Goal: Task Accomplishment & Management: Manage account settings

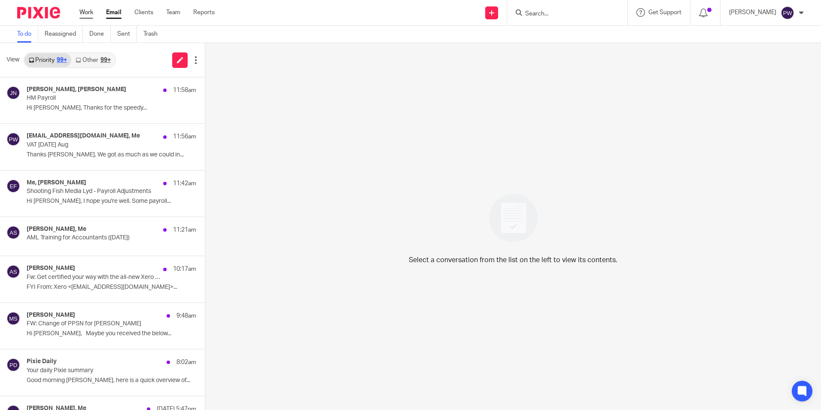
click at [85, 14] on link "Work" at bounding box center [86, 12] width 14 height 9
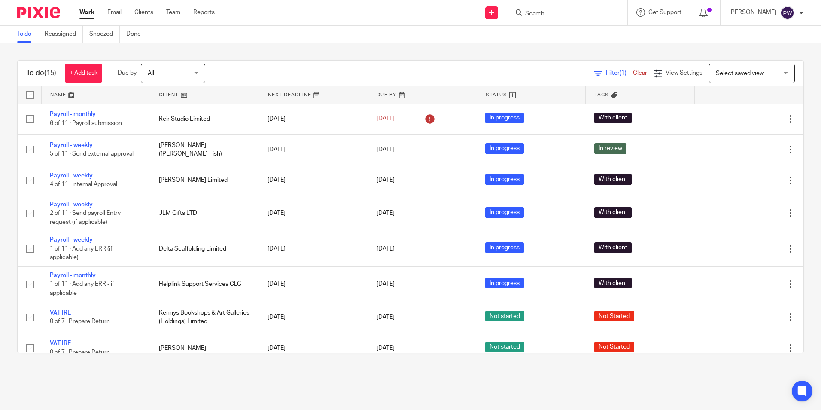
click at [563, 9] on form at bounding box center [569, 12] width 91 height 11
click at [568, 13] on input "Search" at bounding box center [562, 14] width 77 height 8
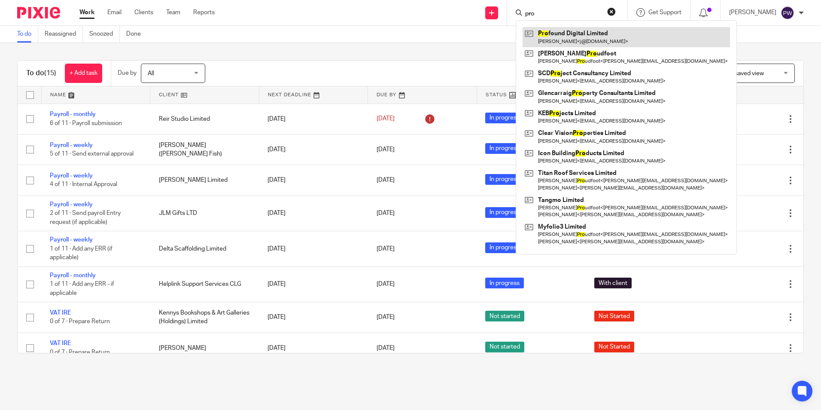
type input "pro"
click at [590, 32] on link at bounding box center [626, 37] width 207 height 20
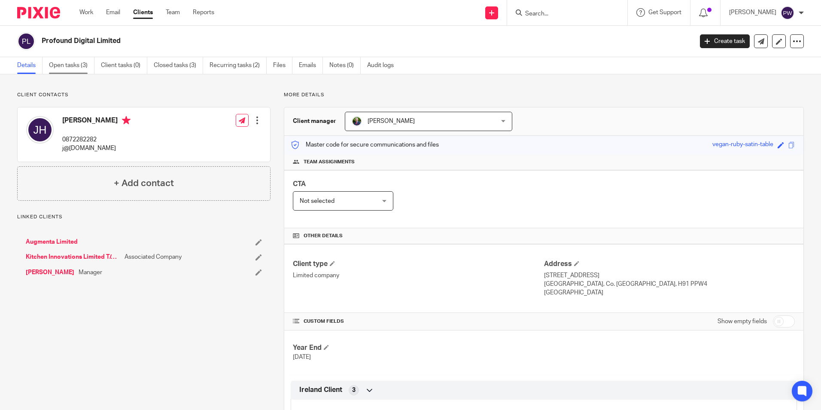
click at [67, 63] on link "Open tasks (3)" at bounding box center [72, 65] width 46 height 17
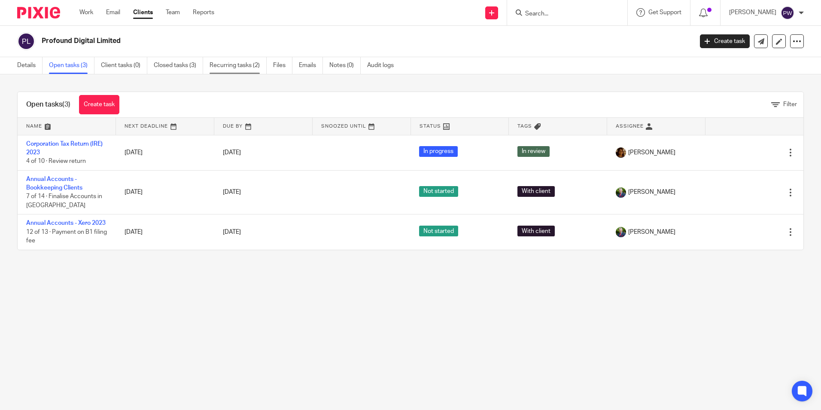
click at [236, 64] on link "Recurring tasks (2)" at bounding box center [238, 65] width 57 height 17
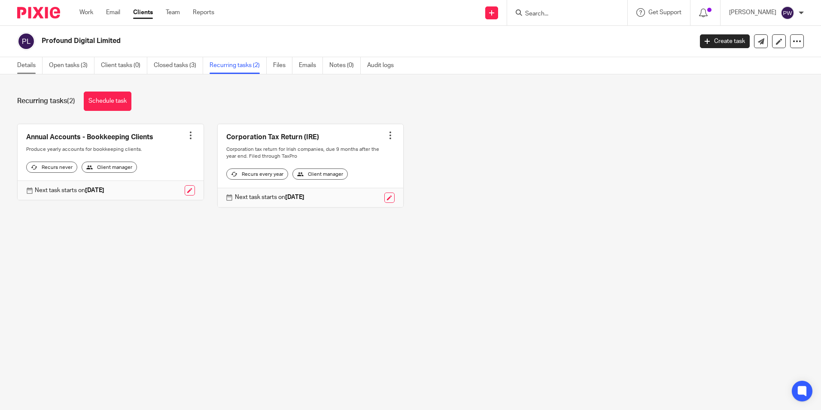
click at [27, 65] on link "Details" at bounding box center [29, 65] width 25 height 17
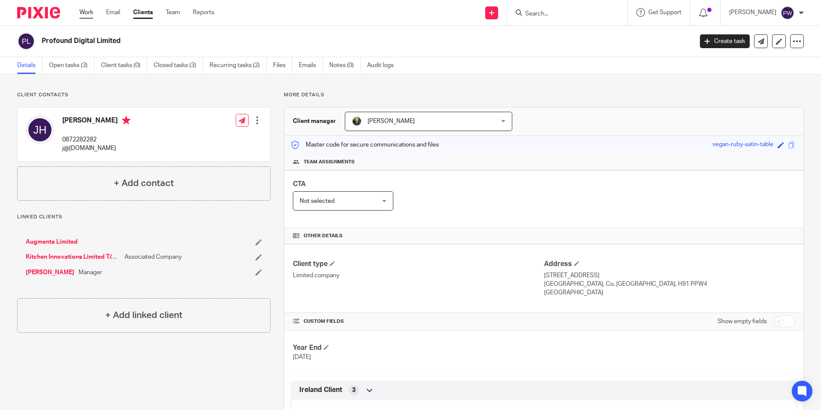
click at [85, 10] on link "Work" at bounding box center [86, 12] width 14 height 9
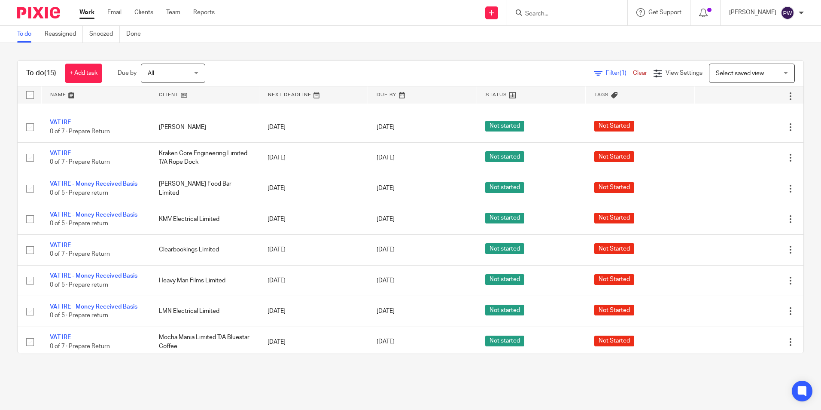
scroll to position [225, 0]
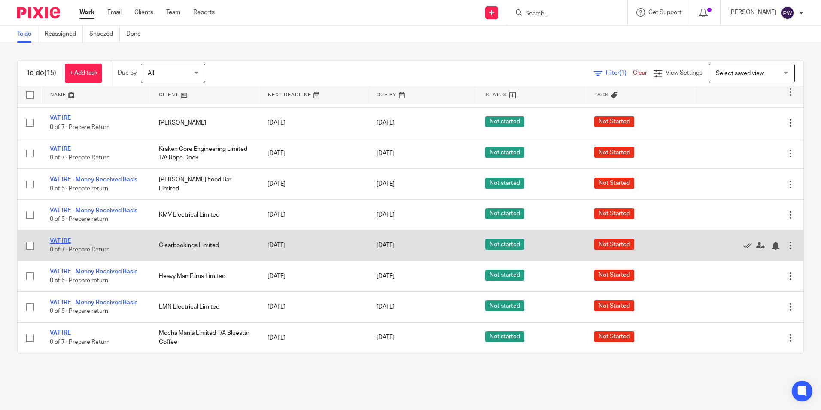
click at [53, 241] on link "VAT IRE" at bounding box center [60, 241] width 21 height 6
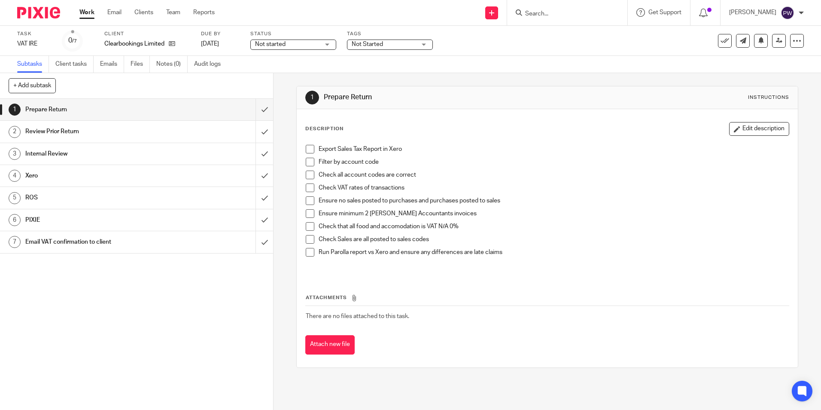
click at [298, 45] on span "Not started" at bounding box center [287, 44] width 64 height 9
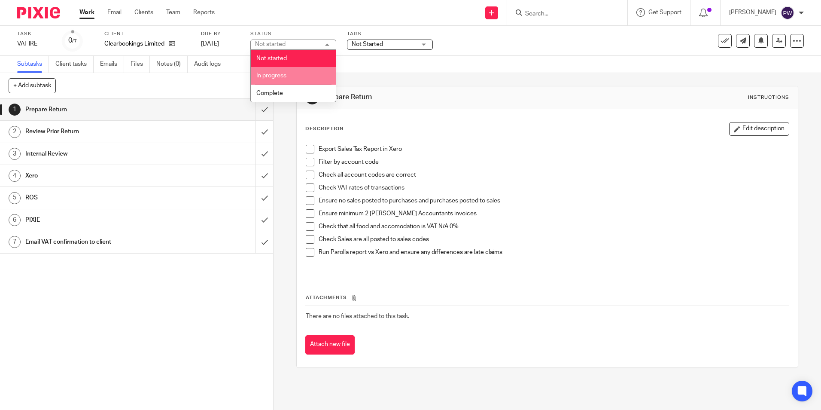
click at [294, 76] on li "In progress" at bounding box center [293, 76] width 85 height 18
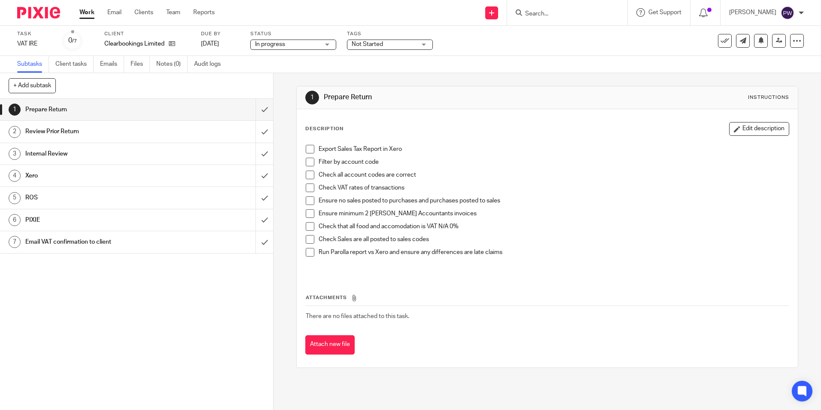
click at [390, 41] on span "Not Started" at bounding box center [384, 44] width 64 height 9
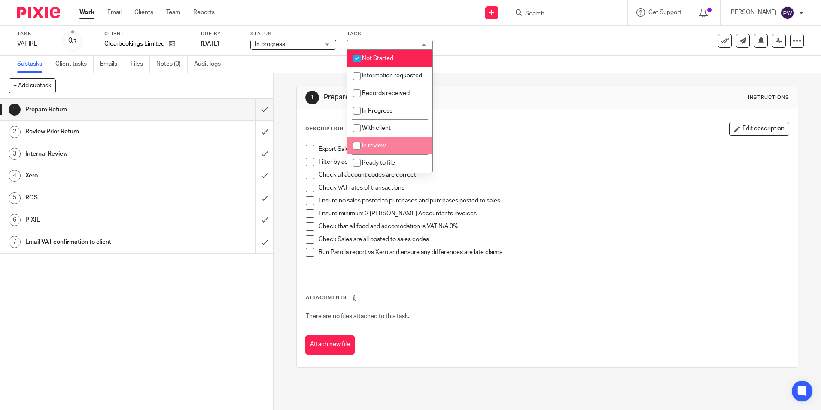
click at [375, 149] on span "In review" at bounding box center [374, 146] width 24 height 6
checkbox input "true"
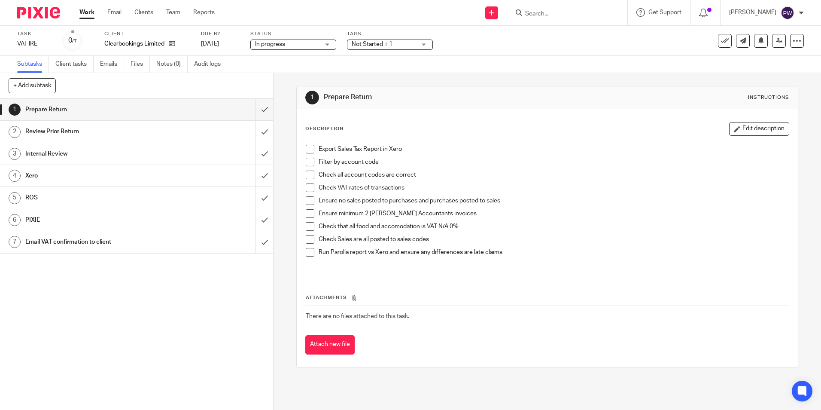
click at [514, 37] on div "Task VAT IRE Save VAT IRE 0 /7 Client Clearbookings Limited Due by [DATE] Statu…" at bounding box center [345, 40] width 656 height 21
click at [366, 40] on span "Not Started + 1" at bounding box center [384, 44] width 64 height 9
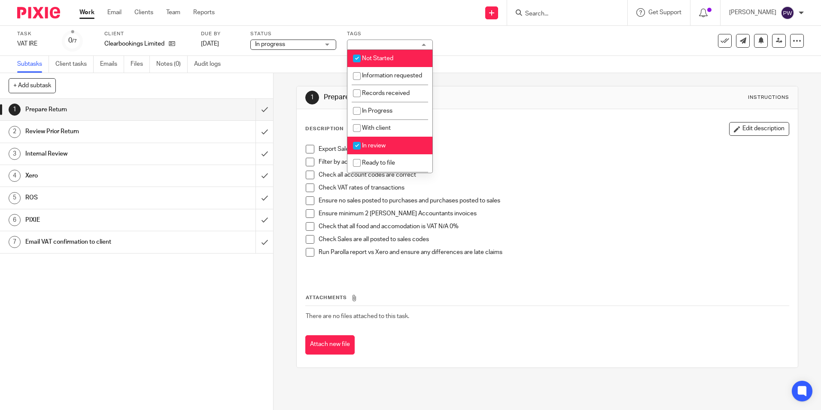
click at [374, 59] on span "Not Started" at bounding box center [377, 58] width 31 height 6
checkbox input "false"
click at [484, 61] on div "Subtasks Client tasks Emails Files Notes (0) Audit logs" at bounding box center [410, 64] width 821 height 17
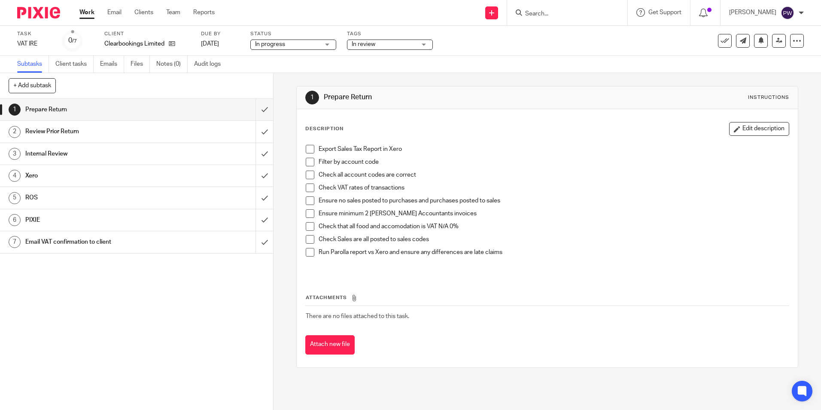
click at [309, 148] on span at bounding box center [310, 149] width 9 height 9
drag, startPoint x: 307, startPoint y: 158, endPoint x: 310, endPoint y: 176, distance: 18.6
click at [307, 158] on span at bounding box center [310, 162] width 9 height 9
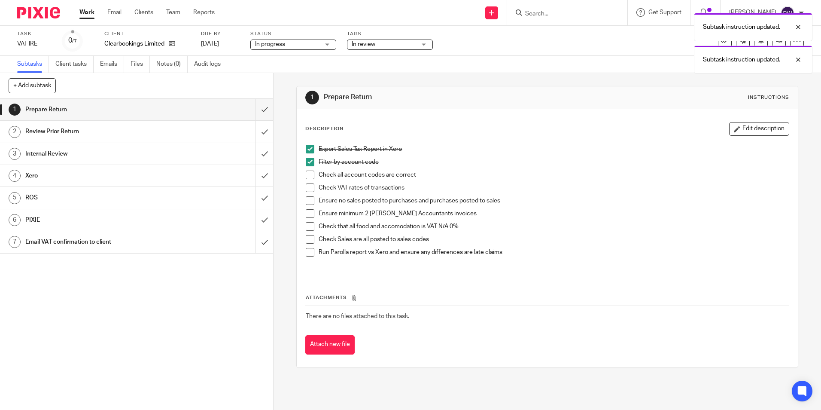
click at [310, 176] on span at bounding box center [310, 174] width 9 height 9
click at [306, 192] on span at bounding box center [310, 187] width 9 height 9
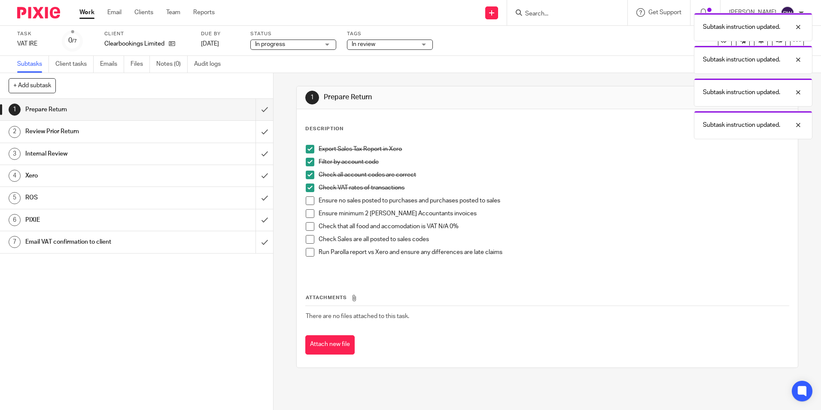
click at [307, 201] on span at bounding box center [310, 200] width 9 height 9
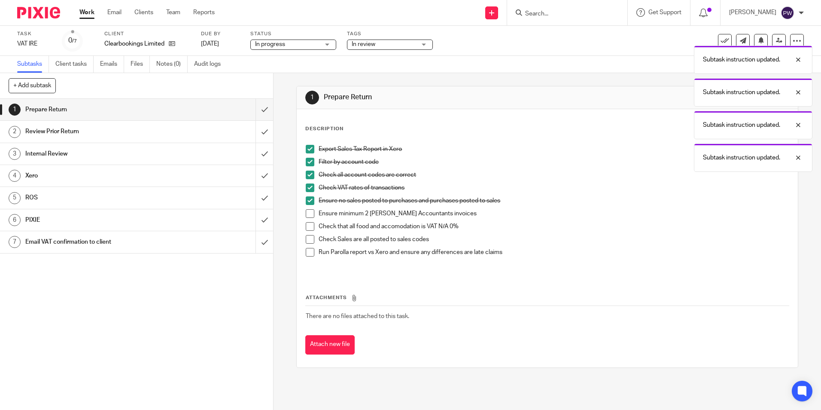
click at [311, 212] on span at bounding box center [310, 213] width 9 height 9
click at [307, 225] on span at bounding box center [310, 226] width 9 height 9
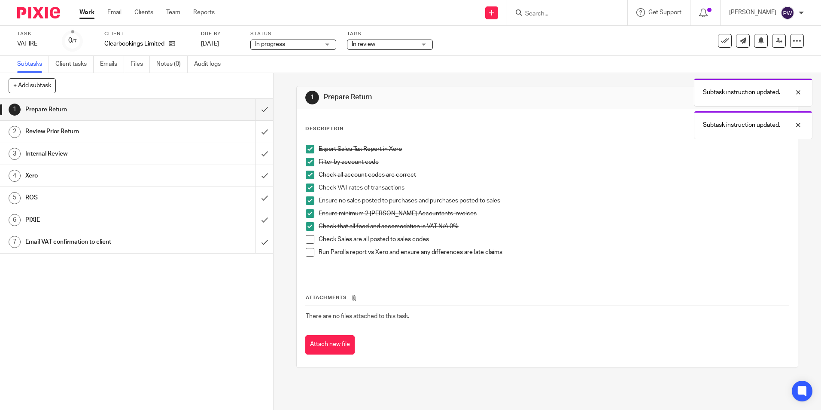
click at [310, 250] on span at bounding box center [310, 252] width 9 height 9
click at [308, 238] on span at bounding box center [310, 239] width 9 height 9
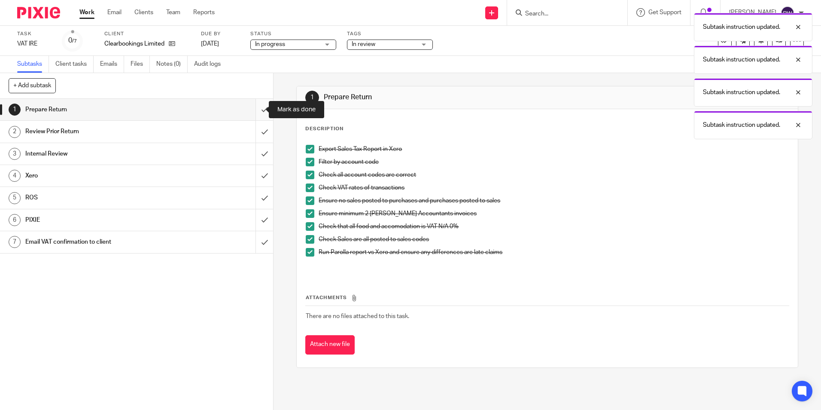
click at [255, 107] on input "submit" at bounding box center [136, 109] width 273 height 21
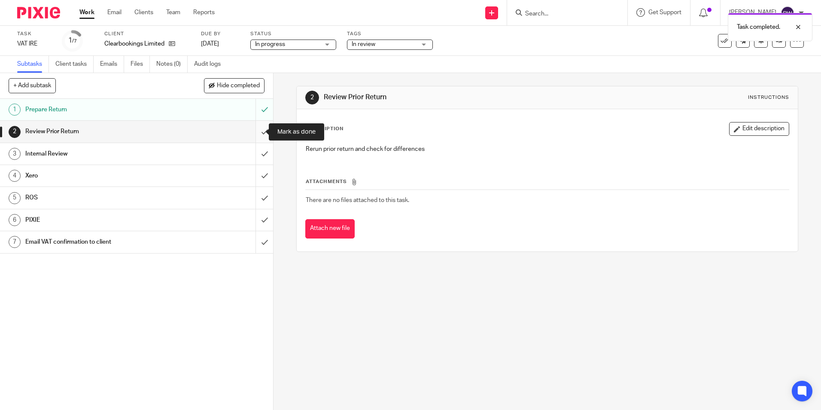
click at [254, 131] on input "submit" at bounding box center [136, 131] width 273 height 21
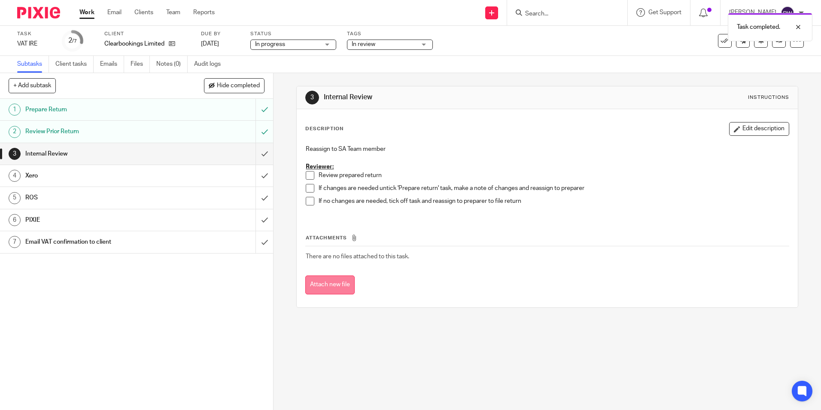
click at [341, 284] on button "Attach new file" at bounding box center [329, 284] width 49 height 19
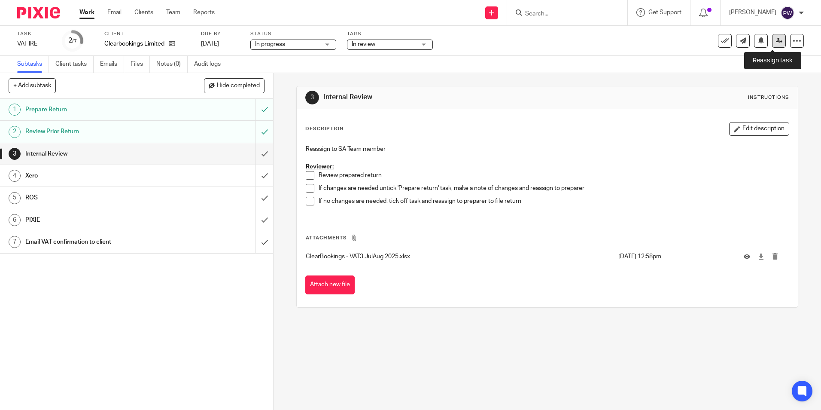
click at [776, 38] on icon at bounding box center [779, 40] width 6 height 6
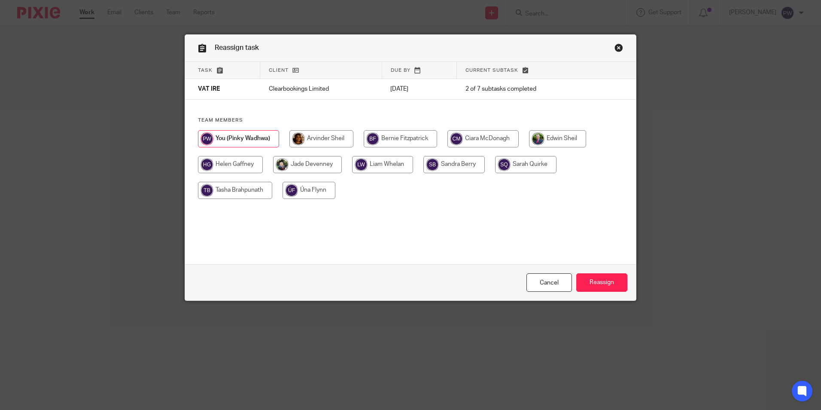
click at [223, 195] on input "radio" at bounding box center [235, 190] width 74 height 17
radio input "true"
click at [602, 279] on input "Reassign" at bounding box center [601, 282] width 51 height 18
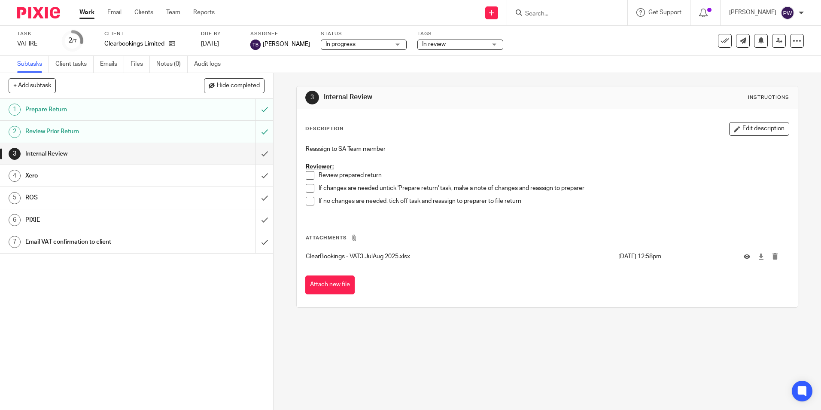
click at [81, 14] on link "Work" at bounding box center [86, 12] width 15 height 9
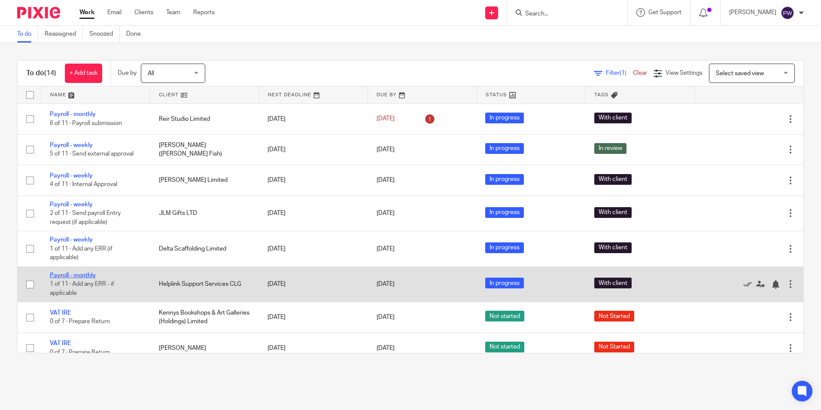
click at [77, 275] on link "Payroll - monthly" at bounding box center [73, 275] width 46 height 6
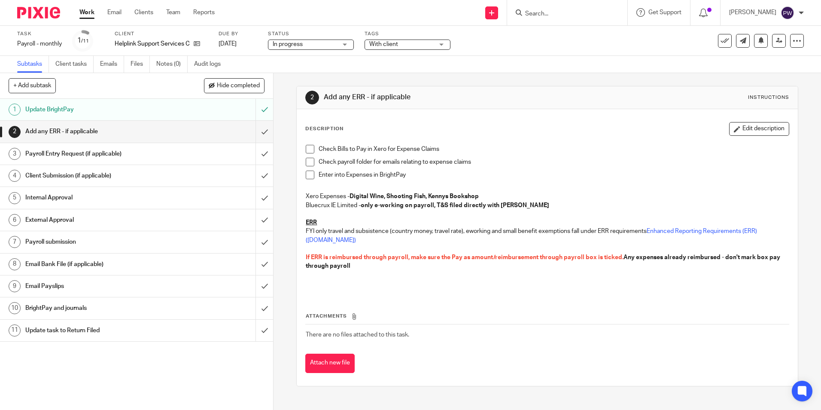
click at [61, 218] on h1 "External Approval" at bounding box center [99, 219] width 148 height 13
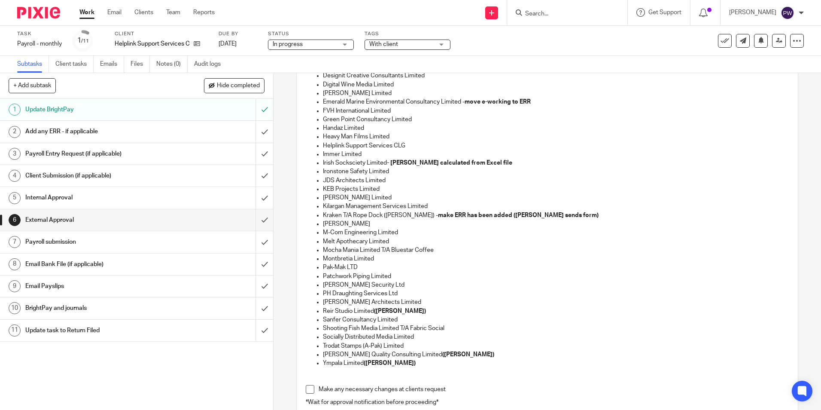
scroll to position [172, 0]
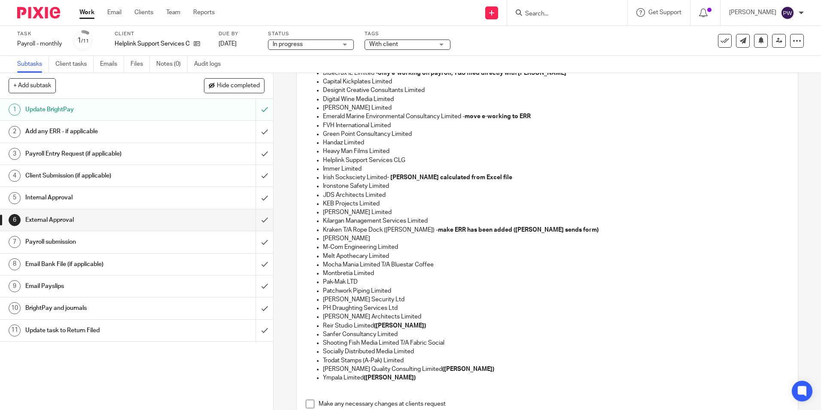
click at [72, 193] on h1 "Internal Approval" at bounding box center [99, 197] width 148 height 13
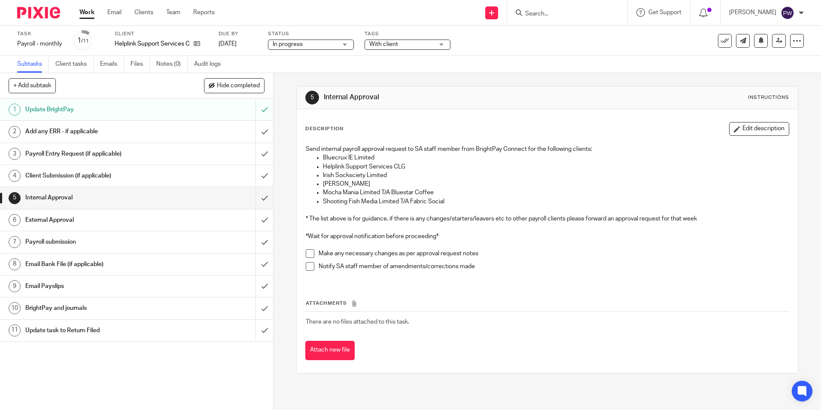
click at [61, 174] on h1 "Client Submission (if applicable)" at bounding box center [99, 175] width 148 height 13
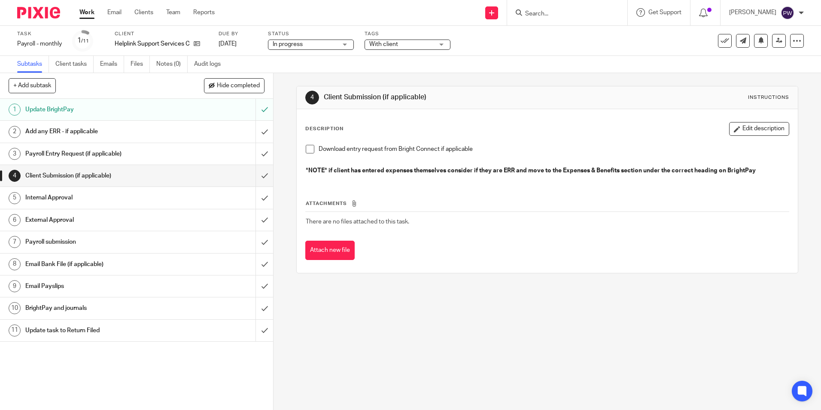
click at [73, 153] on h1 "Payroll Entry Request (if applicable)" at bounding box center [99, 153] width 148 height 13
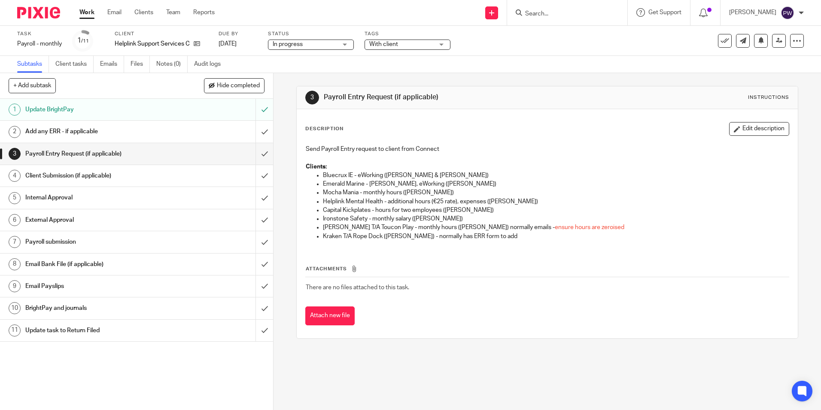
click at [52, 219] on h1 "External Approval" at bounding box center [99, 219] width 148 height 13
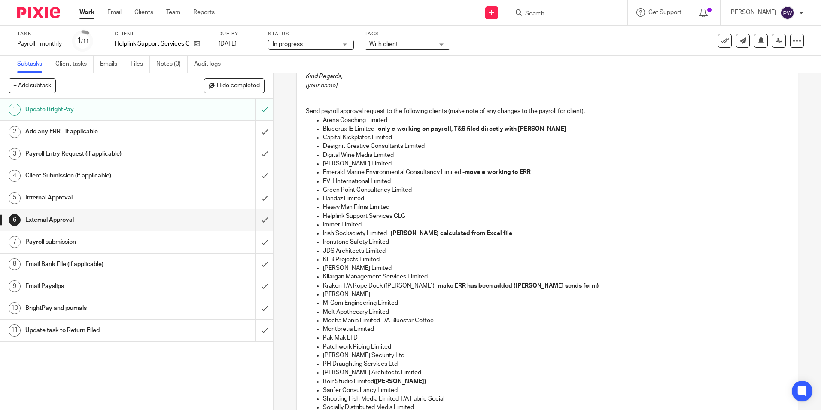
scroll to position [129, 0]
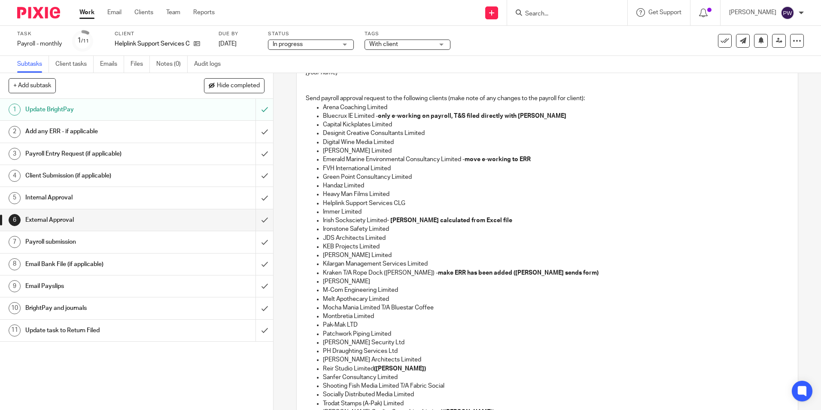
click at [129, 242] on h1 "Payroll submission" at bounding box center [99, 241] width 148 height 13
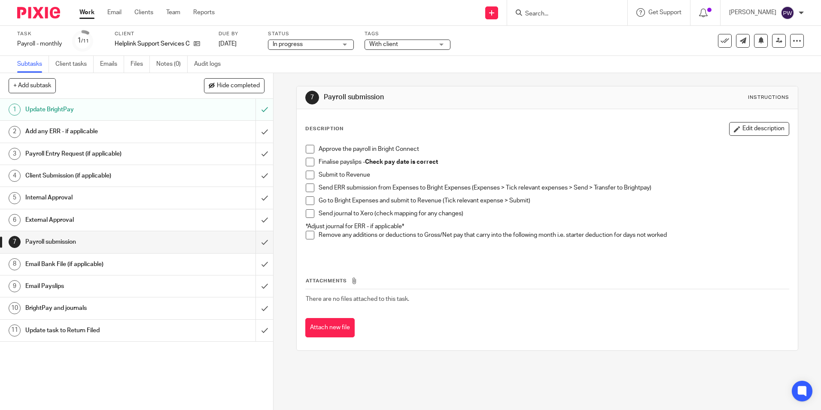
click at [128, 263] on h1 "Email Bank File (if applicable)" at bounding box center [99, 264] width 148 height 13
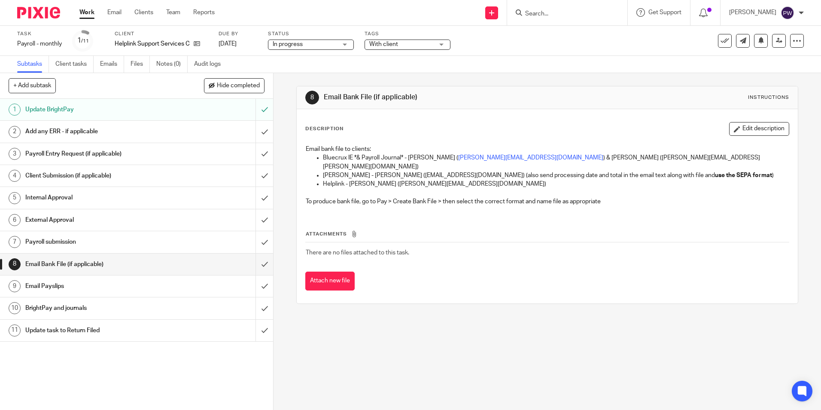
click at [119, 292] on h1 "Email Payslips" at bounding box center [99, 286] width 148 height 13
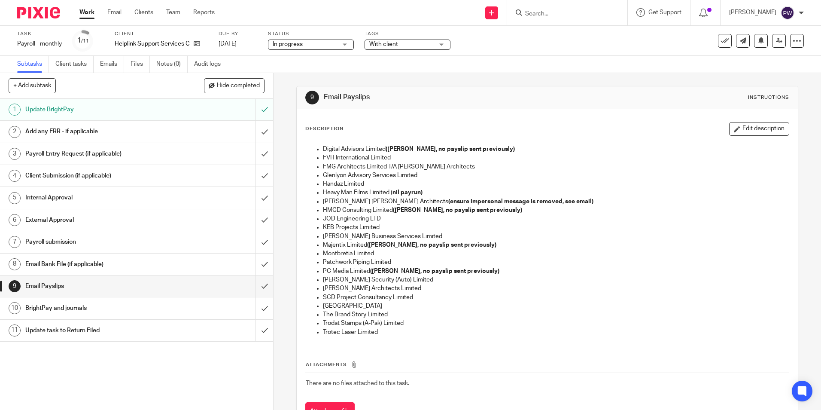
click at [556, 7] on form at bounding box center [569, 12] width 91 height 11
click at [551, 12] on input "Search" at bounding box center [562, 14] width 77 height 8
type input "lmn"
click at [566, 36] on link at bounding box center [595, 37] width 145 height 20
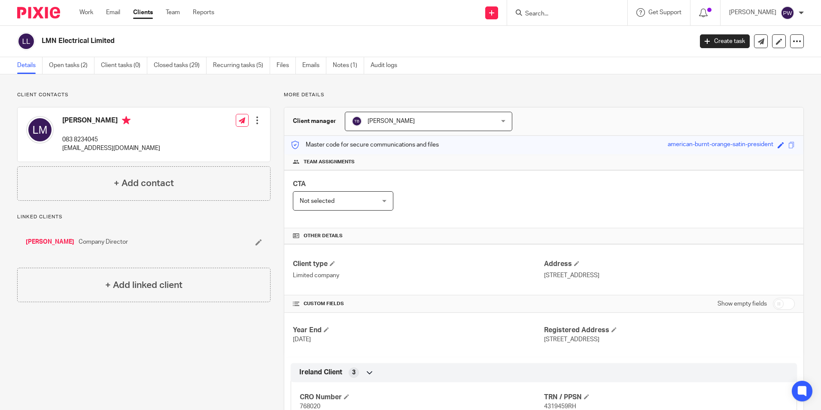
drag, startPoint x: 157, startPoint y: 146, endPoint x: 61, endPoint y: 155, distance: 95.8
click at [61, 155] on div "[PERSON_NAME] 083 8234045 [EMAIL_ADDRESS][DOMAIN_NAME] Edit contact Create clie…" at bounding box center [144, 134] width 253 height 54
copy p "[EMAIL_ADDRESS][DOMAIN_NAME]"
click at [76, 62] on link "Open tasks (2)" at bounding box center [72, 65] width 46 height 17
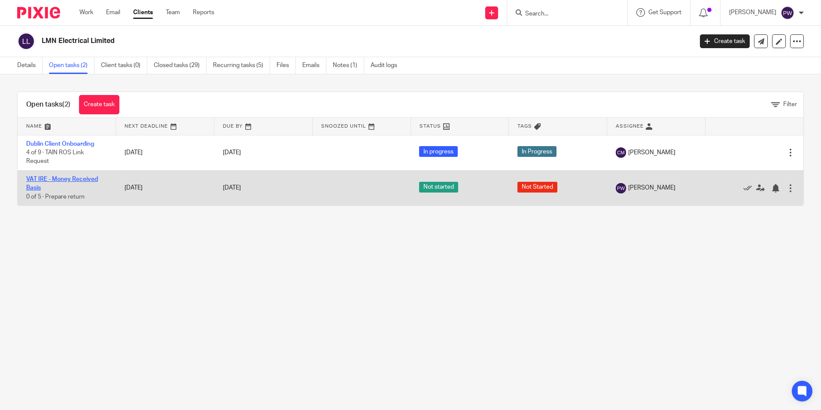
click at [66, 179] on link "VAT IRE - Money Received Basis" at bounding box center [62, 183] width 72 height 15
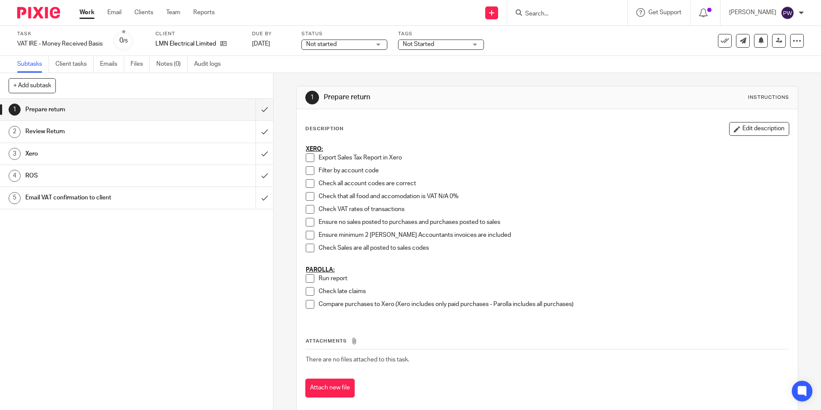
click at [306, 157] on span at bounding box center [310, 157] width 9 height 9
click at [309, 168] on span at bounding box center [310, 170] width 9 height 9
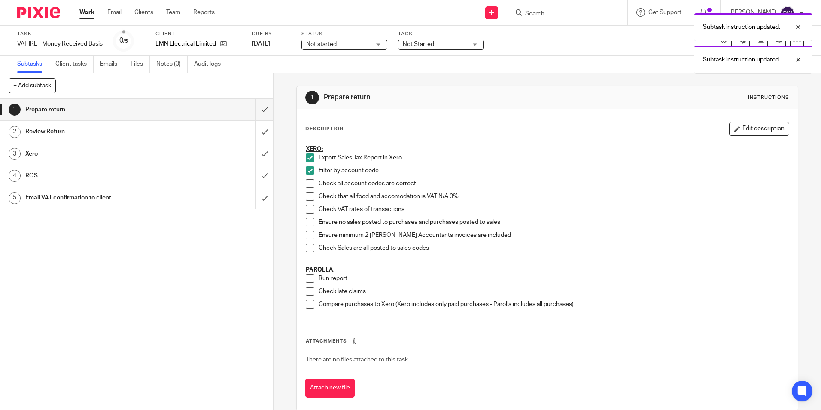
drag, startPoint x: 306, startPoint y: 185, endPoint x: 306, endPoint y: 204, distance: 18.9
click at [306, 185] on span at bounding box center [310, 183] width 9 height 9
click at [308, 198] on span at bounding box center [310, 196] width 9 height 9
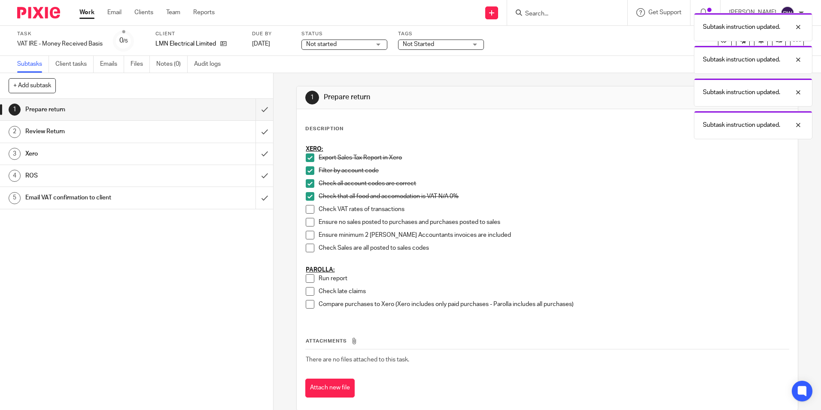
click at [310, 211] on span at bounding box center [310, 209] width 9 height 9
click at [306, 220] on span at bounding box center [310, 222] width 9 height 9
click at [308, 245] on span at bounding box center [310, 248] width 9 height 9
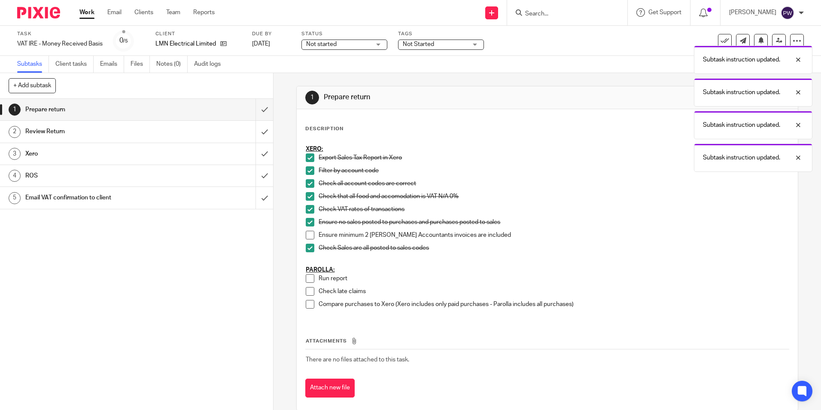
click at [308, 283] on li "Run report" at bounding box center [547, 280] width 483 height 13
click at [306, 279] on span at bounding box center [310, 278] width 9 height 9
click at [310, 292] on span at bounding box center [310, 291] width 9 height 9
click at [311, 301] on span at bounding box center [310, 304] width 9 height 9
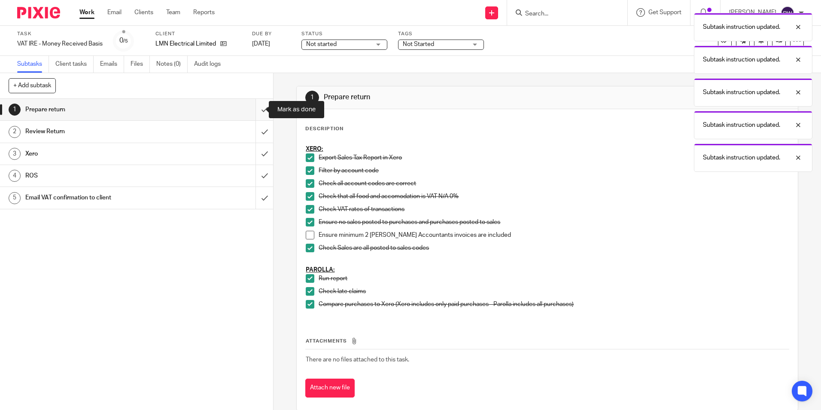
click at [252, 110] on input "submit" at bounding box center [136, 109] width 273 height 21
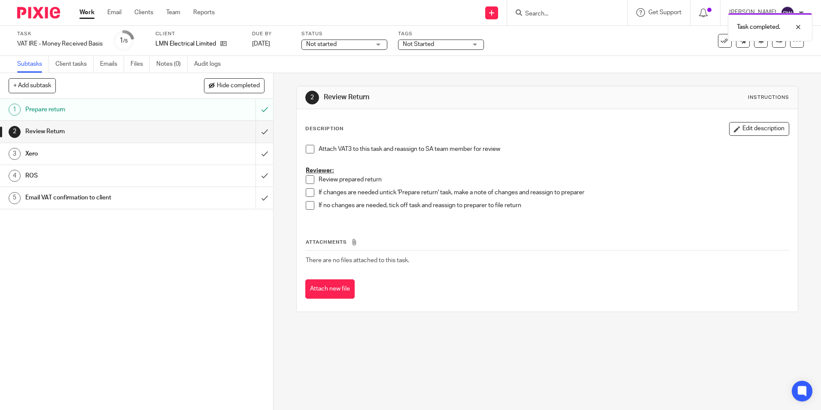
click at [310, 150] on span at bounding box center [310, 149] width 9 height 9
click at [744, 133] on button "Edit description" at bounding box center [759, 129] width 60 height 14
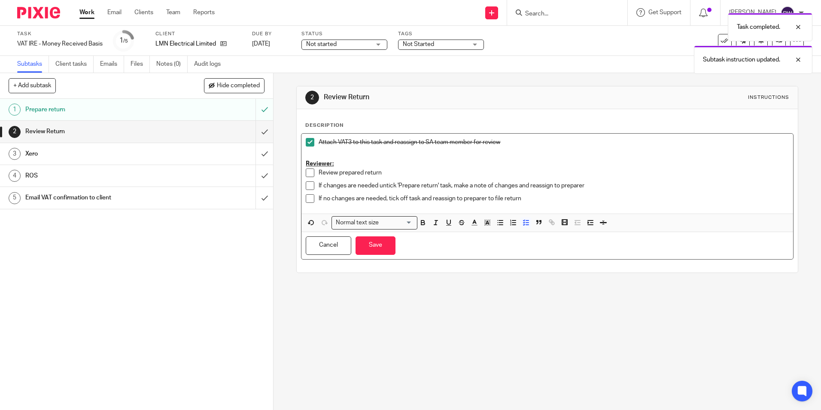
click at [586, 200] on p "If no changes are needed, tick off task and reassign to preparer to file return" at bounding box center [554, 198] width 470 height 9
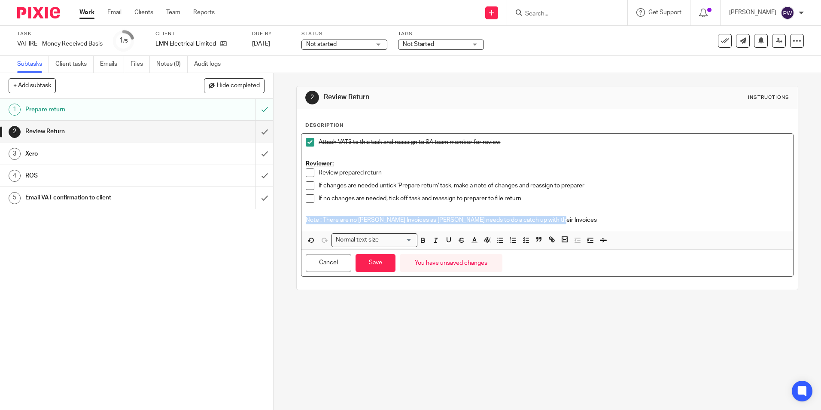
drag, startPoint x: 545, startPoint y: 223, endPoint x: 299, endPoint y: 224, distance: 245.2
click at [301, 224] on div "Attach VAT3 to this task and reassign to SA team member for review Reviewer: Re…" at bounding box center [546, 182] width 491 height 97
click at [420, 239] on icon "button" at bounding box center [423, 240] width 8 height 8
click at [447, 242] on icon "button" at bounding box center [449, 240] width 8 height 8
click at [377, 265] on button "Save" at bounding box center [376, 263] width 40 height 18
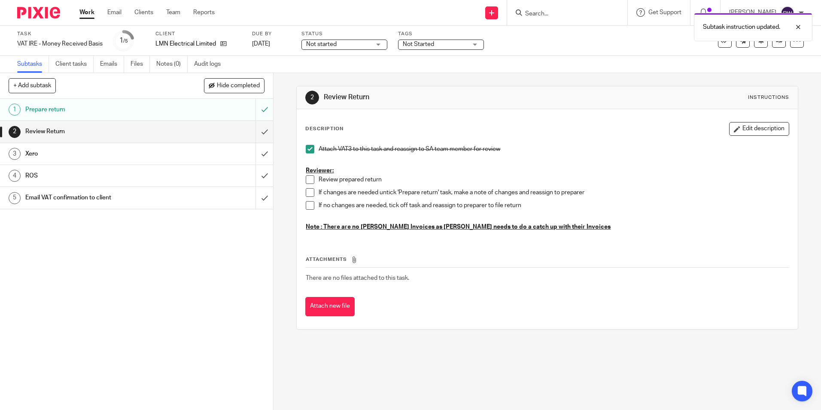
click at [344, 45] on span "Not started" at bounding box center [338, 44] width 64 height 9
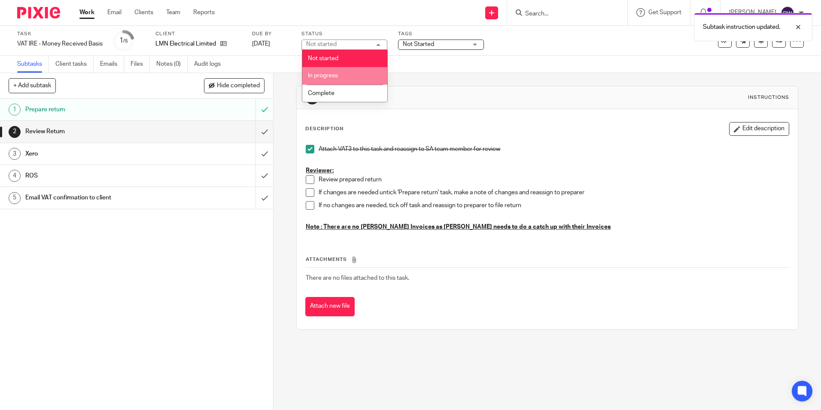
drag, startPoint x: 335, startPoint y: 75, endPoint x: 405, endPoint y: 58, distance: 72.6
click at [335, 75] on span "In progress" at bounding box center [323, 76] width 30 height 6
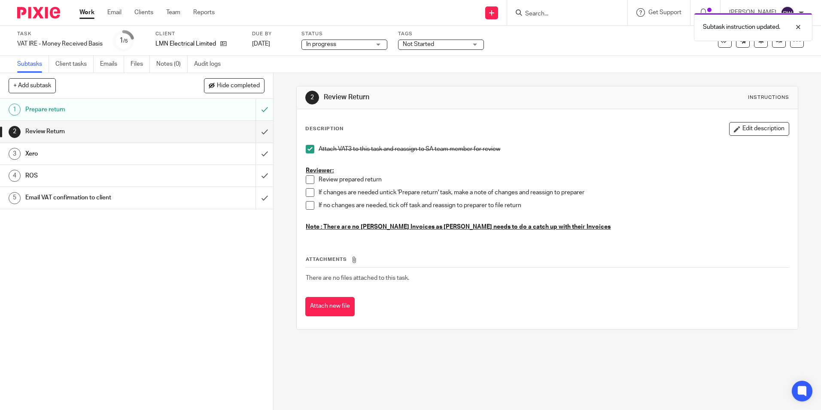
click at [415, 47] on span "Not Started" at bounding box center [418, 44] width 31 height 6
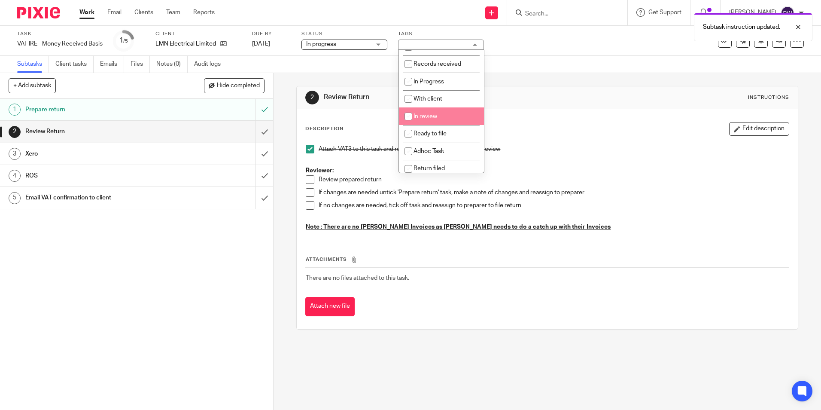
scroll to position [43, 0]
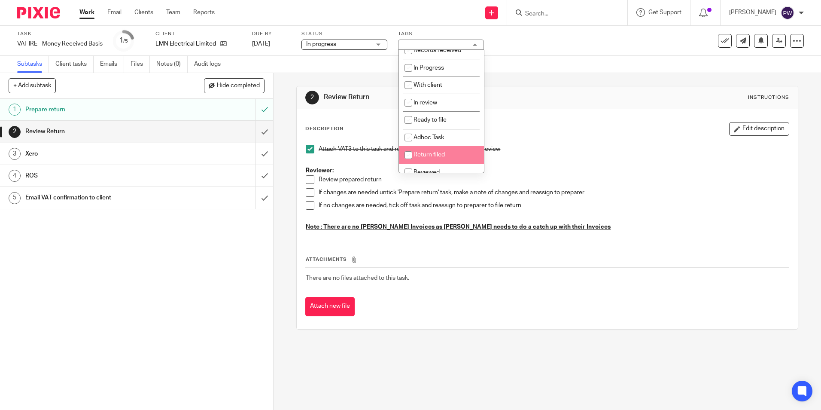
click at [426, 158] on span "Return filed" at bounding box center [429, 155] width 31 height 6
checkbox input "true"
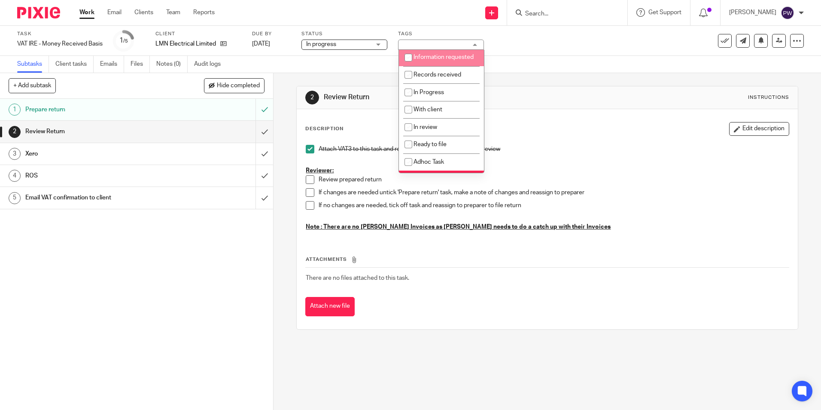
scroll to position [0, 0]
click at [432, 53] on li "Not Started" at bounding box center [441, 59] width 85 height 18
checkbox input "false"
click at [512, 56] on div "Subtasks Client tasks Emails Files Notes (0) Audit logs" at bounding box center [410, 64] width 821 height 17
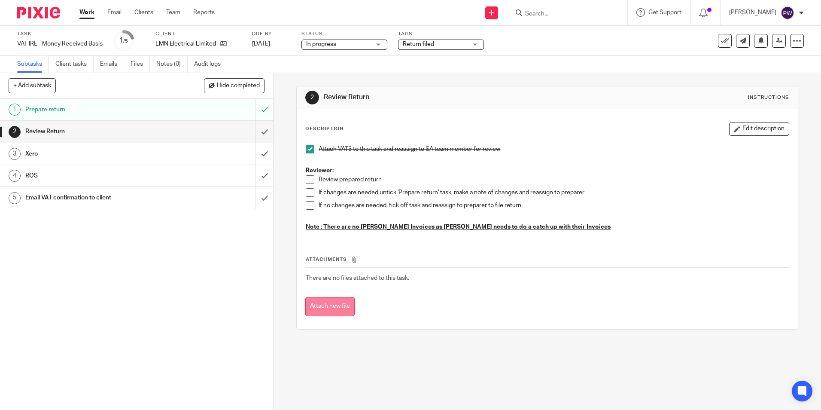
click at [341, 302] on button "Attach new file" at bounding box center [329, 306] width 49 height 19
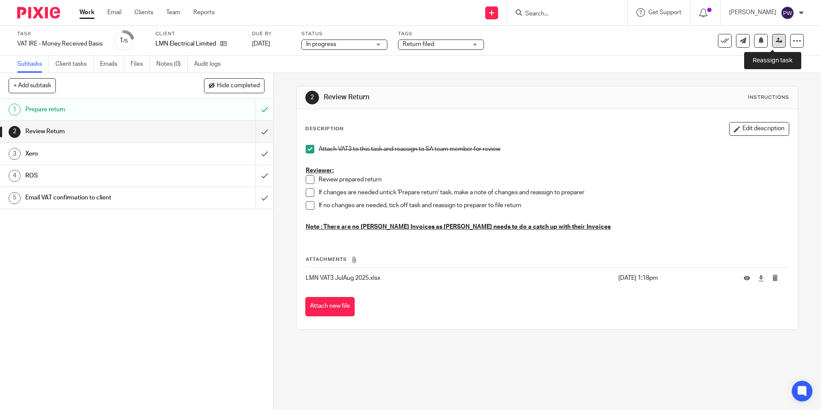
click at [773, 44] on link at bounding box center [779, 41] width 14 height 14
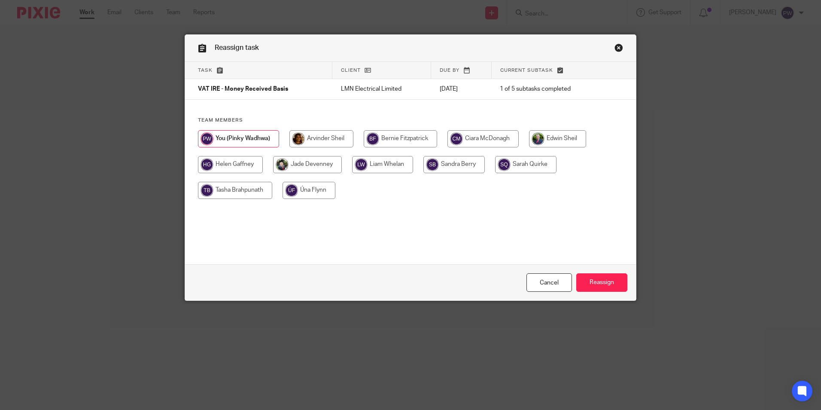
click at [231, 186] on input "radio" at bounding box center [235, 190] width 74 height 17
radio input "true"
click at [609, 284] on input "Reassign" at bounding box center [601, 282] width 51 height 18
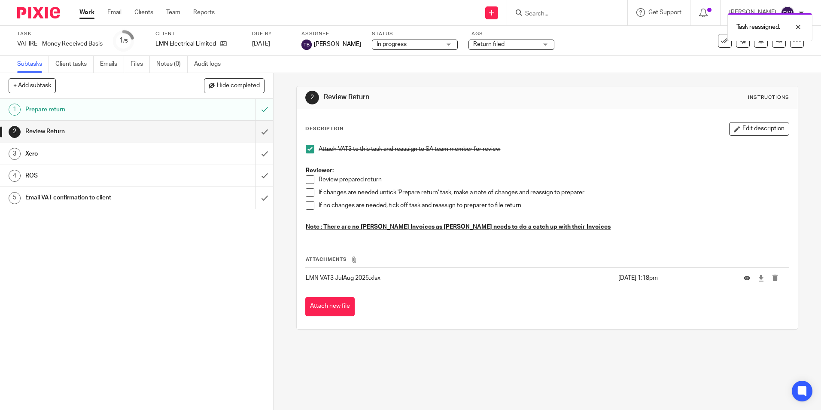
click at [86, 12] on link "Work" at bounding box center [86, 12] width 15 height 9
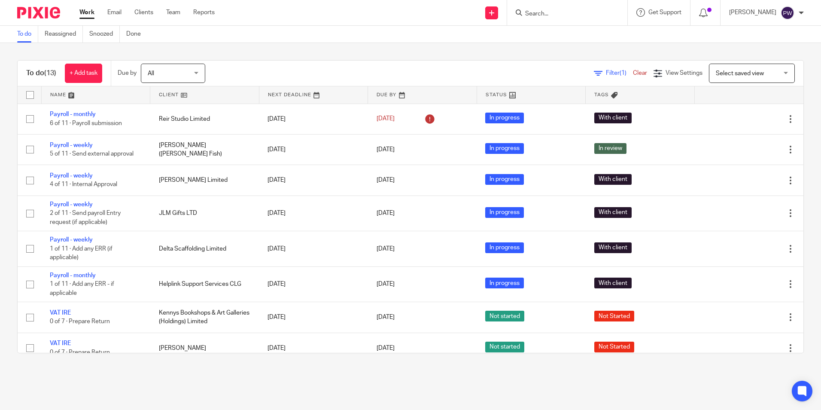
click at [558, 13] on input "Search" at bounding box center [562, 14] width 77 height 8
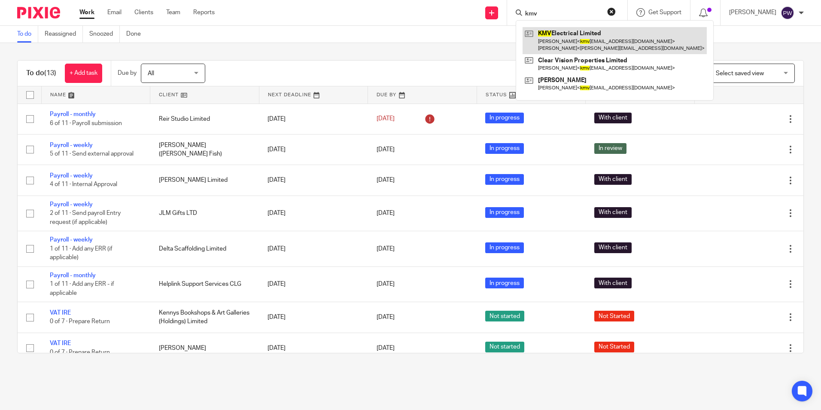
type input "kmv"
click at [574, 35] on link at bounding box center [615, 40] width 184 height 27
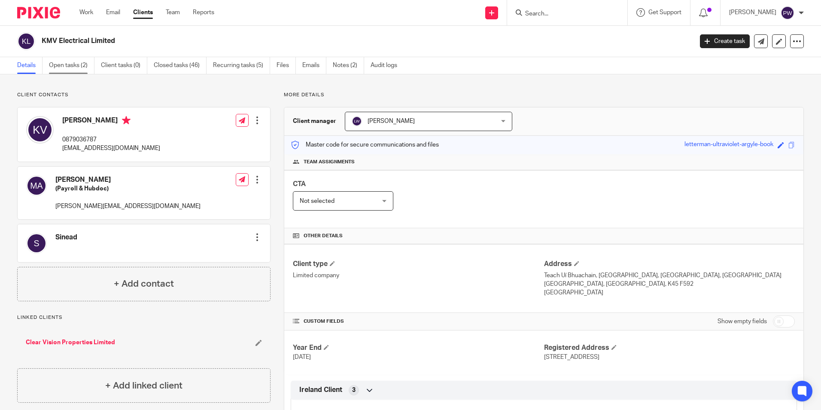
click at [65, 59] on link "Open tasks (2)" at bounding box center [72, 65] width 46 height 17
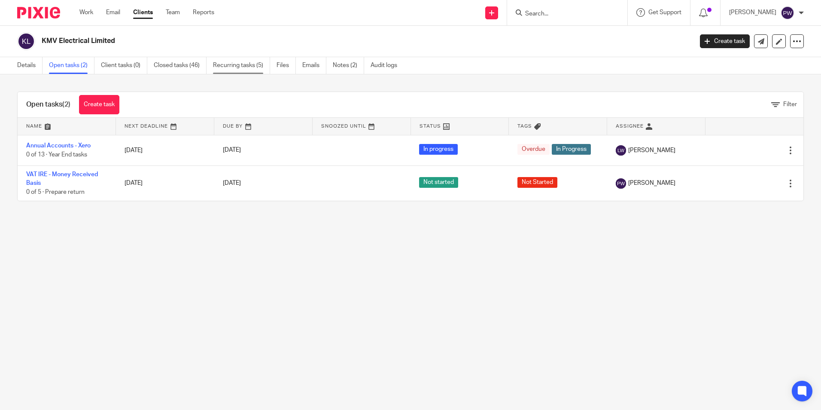
click at [245, 67] on link "Recurring tasks (5)" at bounding box center [241, 65] width 57 height 17
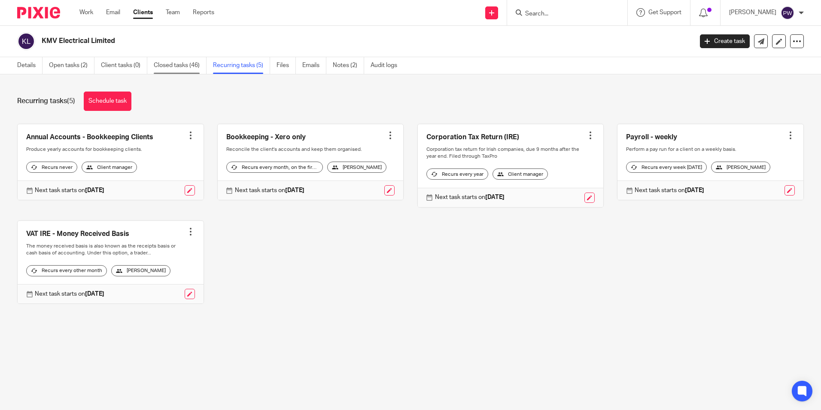
click at [173, 66] on link "Closed tasks (46)" at bounding box center [180, 65] width 53 height 17
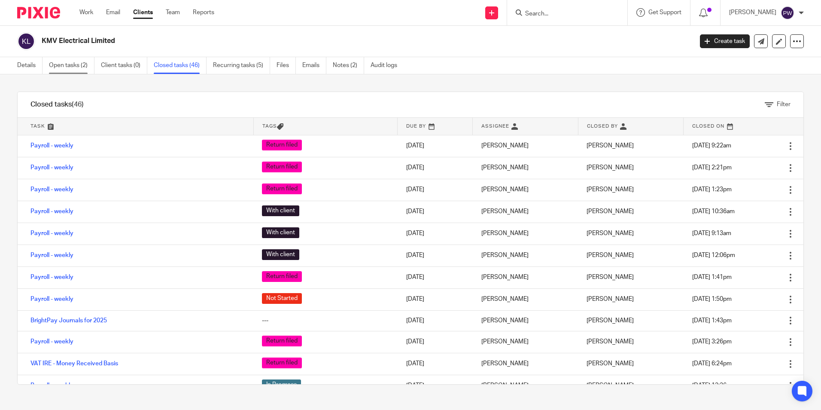
click at [81, 64] on link "Open tasks (2)" at bounding box center [72, 65] width 46 height 17
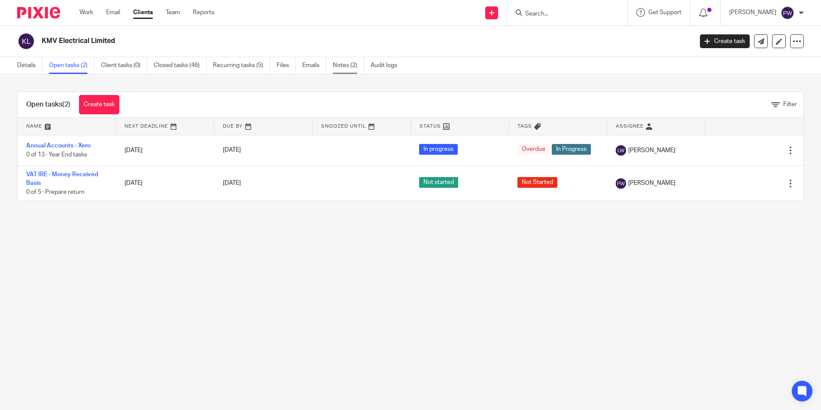
click at [342, 64] on link "Notes (2)" at bounding box center [348, 65] width 31 height 17
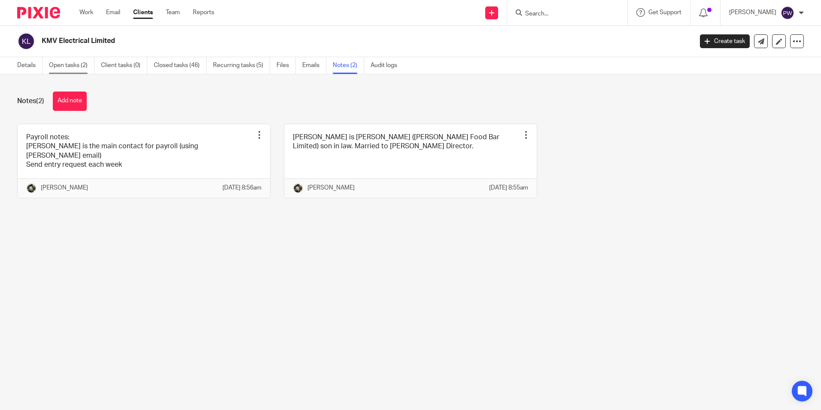
click at [71, 62] on link "Open tasks (2)" at bounding box center [72, 65] width 46 height 17
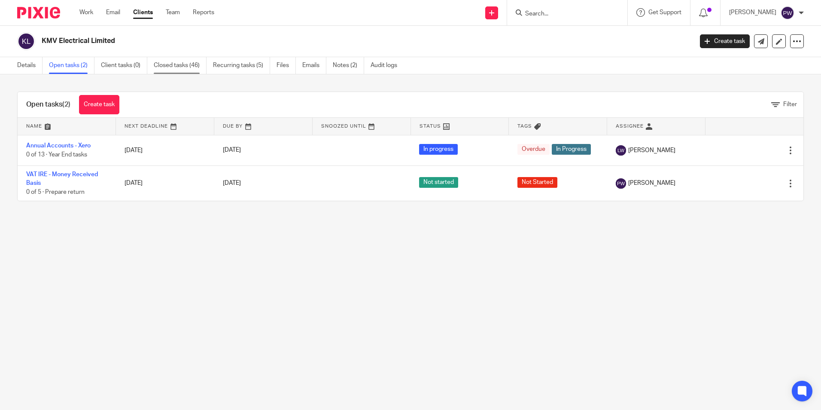
click at [180, 63] on link "Closed tasks (46)" at bounding box center [180, 65] width 53 height 17
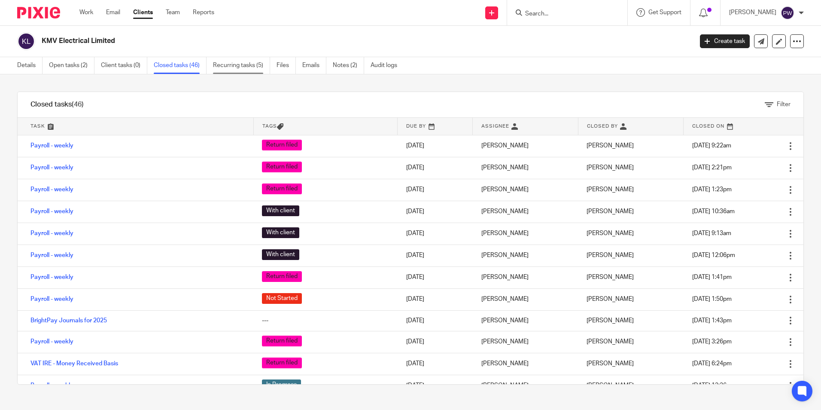
click at [228, 67] on link "Recurring tasks (5)" at bounding box center [241, 65] width 57 height 17
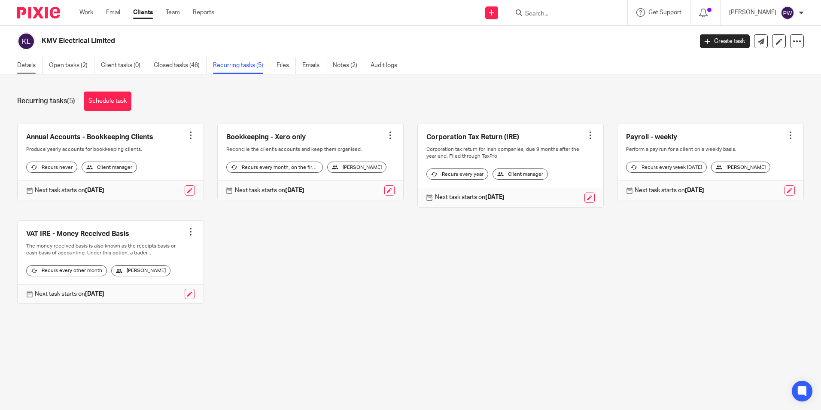
click at [21, 60] on link "Details" at bounding box center [29, 65] width 25 height 17
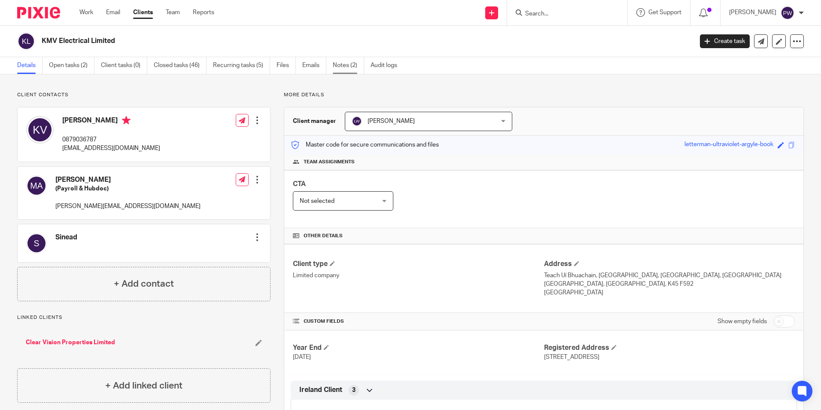
click at [350, 67] on link "Notes (2)" at bounding box center [348, 65] width 31 height 17
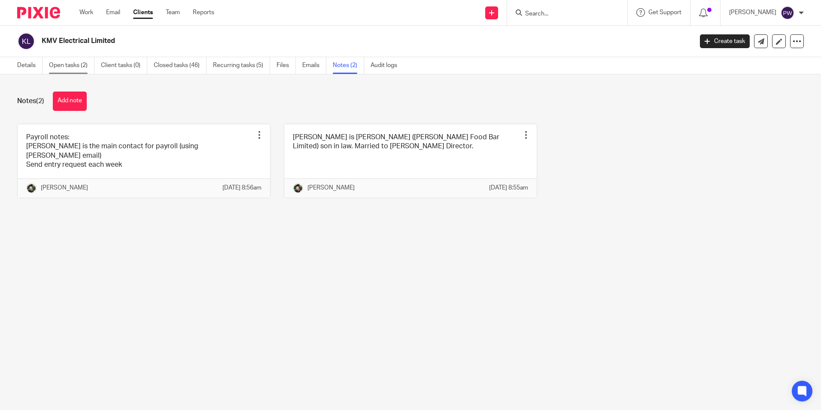
click at [74, 65] on link "Open tasks (2)" at bounding box center [72, 65] width 46 height 17
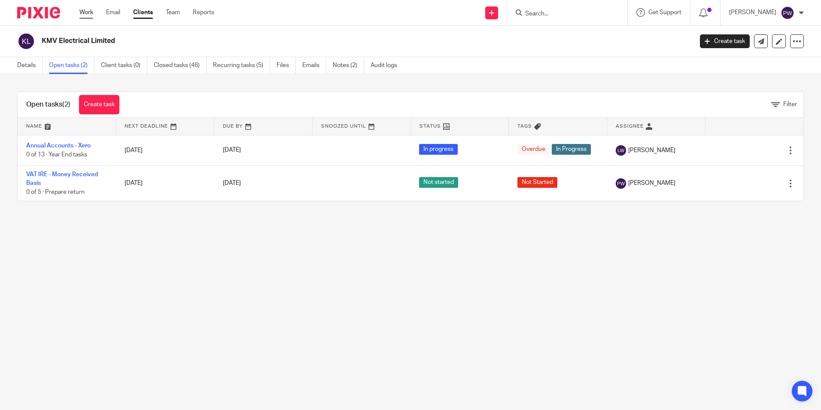
click at [85, 15] on link "Work" at bounding box center [86, 12] width 14 height 9
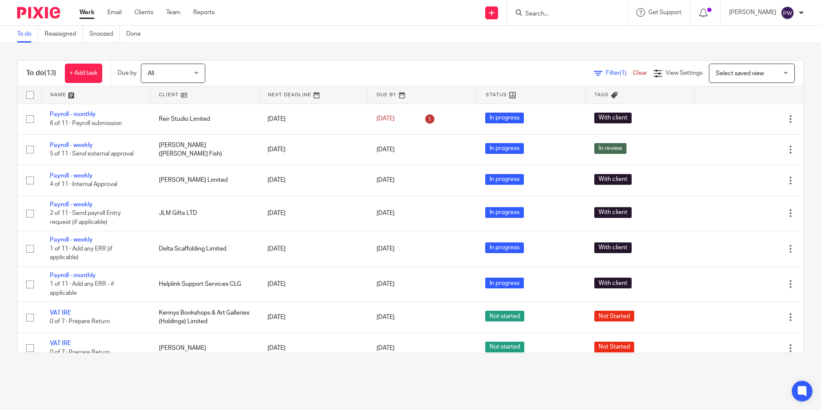
click at [555, 14] on input "Search" at bounding box center [562, 14] width 77 height 8
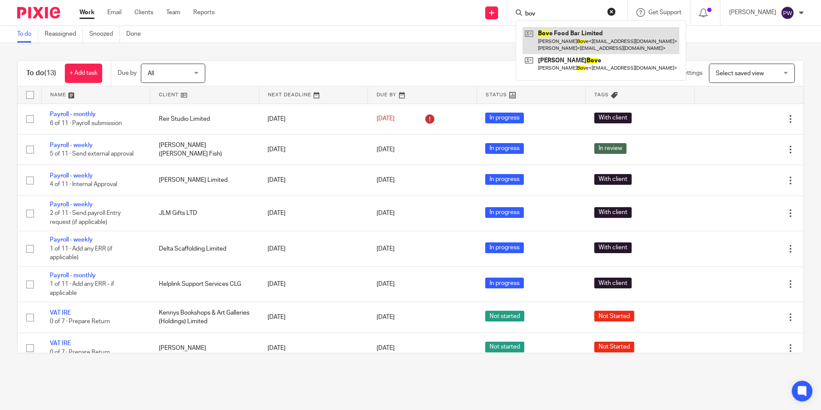
type input "bov"
click at [584, 40] on link at bounding box center [601, 40] width 157 height 27
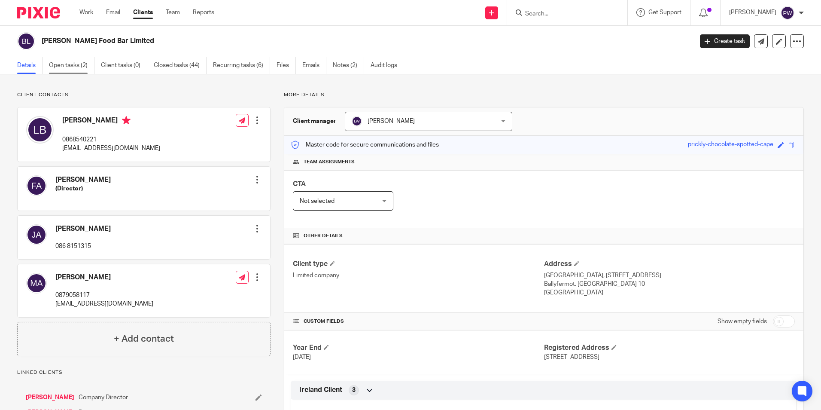
click at [74, 62] on link "Open tasks (2)" at bounding box center [72, 65] width 46 height 17
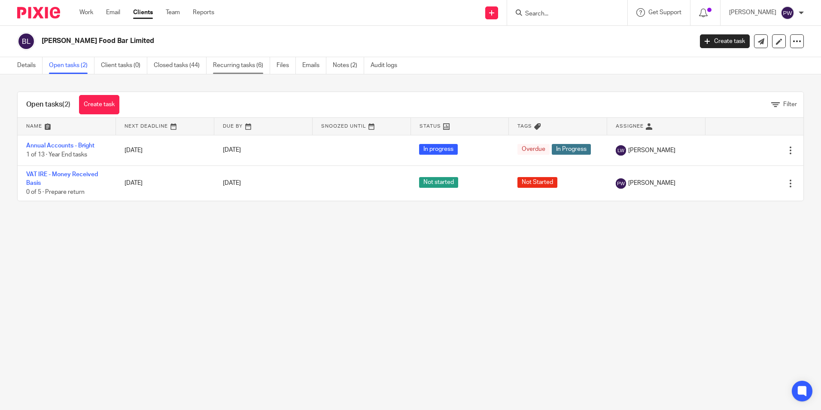
click at [222, 64] on link "Recurring tasks (6)" at bounding box center [241, 65] width 57 height 17
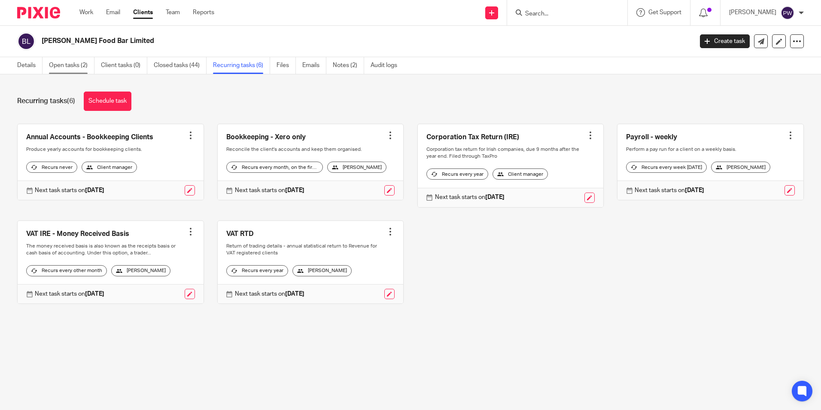
click at [53, 64] on link "Open tasks (2)" at bounding box center [72, 65] width 46 height 17
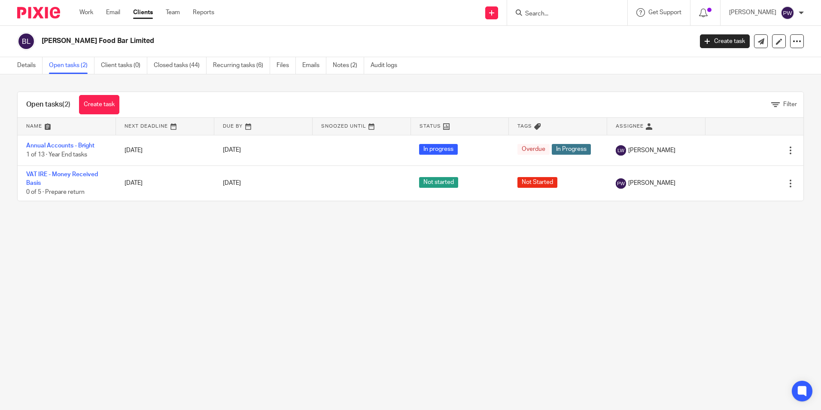
click at [30, 65] on link "Details" at bounding box center [29, 65] width 25 height 17
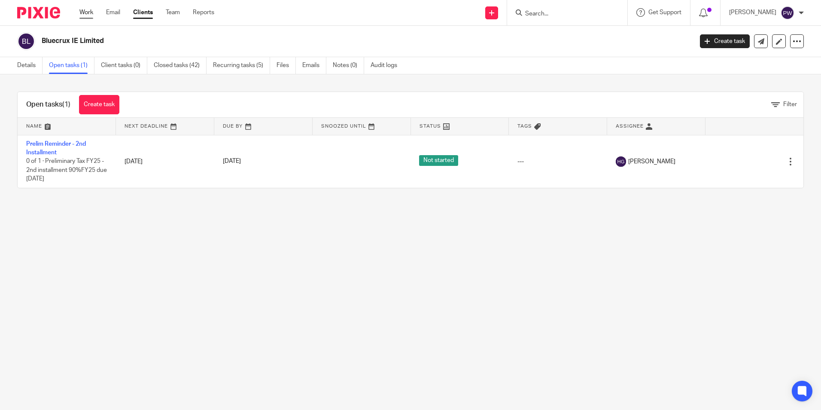
click at [87, 11] on link "Work" at bounding box center [86, 12] width 14 height 9
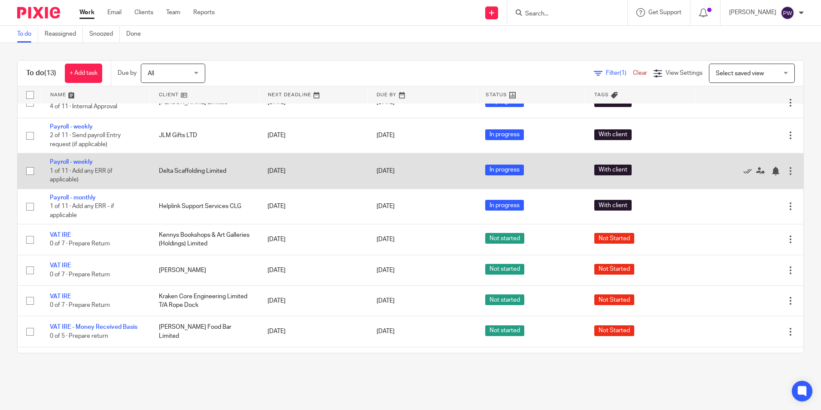
scroll to position [35, 0]
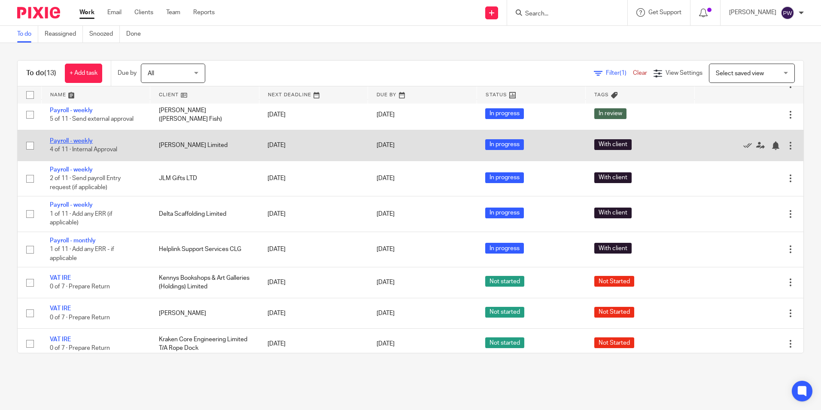
click at [81, 140] on link "Payroll - weekly" at bounding box center [71, 141] width 43 height 6
